Goal: Find contact information: Find contact information

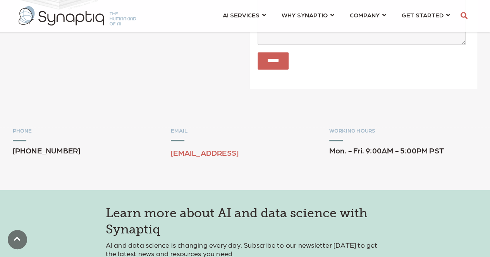
scroll to position [346, 0]
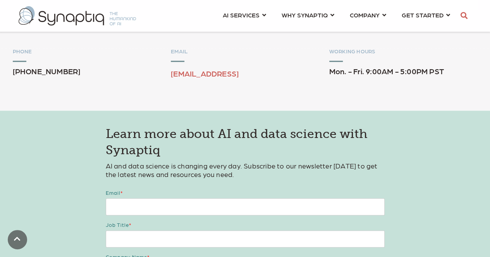
click at [26, 74] on span "[PHONE_NUMBER]" at bounding box center [47, 71] width 68 height 9
copy span "[PHONE_NUMBER]"
click at [28, 68] on span "[PHONE_NUMBER]" at bounding box center [47, 71] width 68 height 9
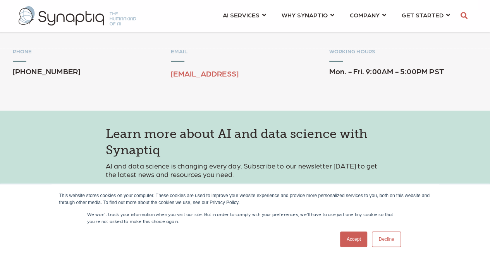
click at [354, 241] on link "Accept" at bounding box center [353, 239] width 27 height 15
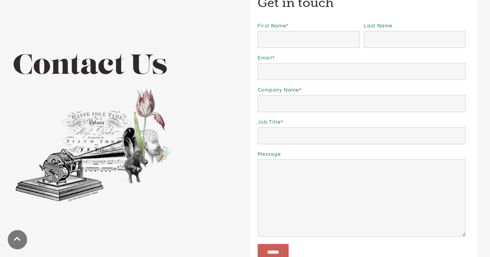
scroll to position [0, 0]
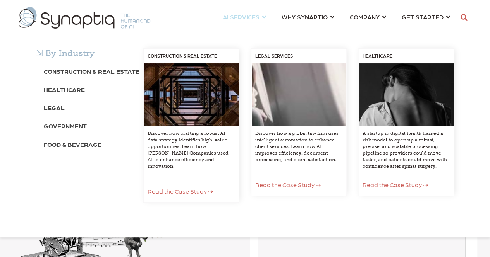
click at [380, 29] on div "⇲ By Industry Construction & Real Estate Healthcare Legal Government Food & Bev…" at bounding box center [245, 133] width 490 height 209
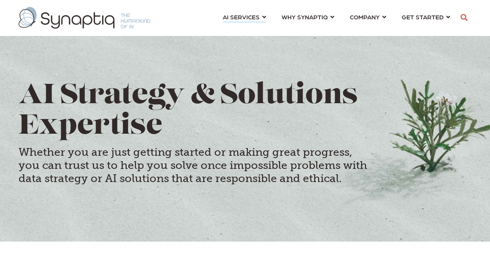
scroll to position [0, 3]
